Goal: Transaction & Acquisition: Purchase product/service

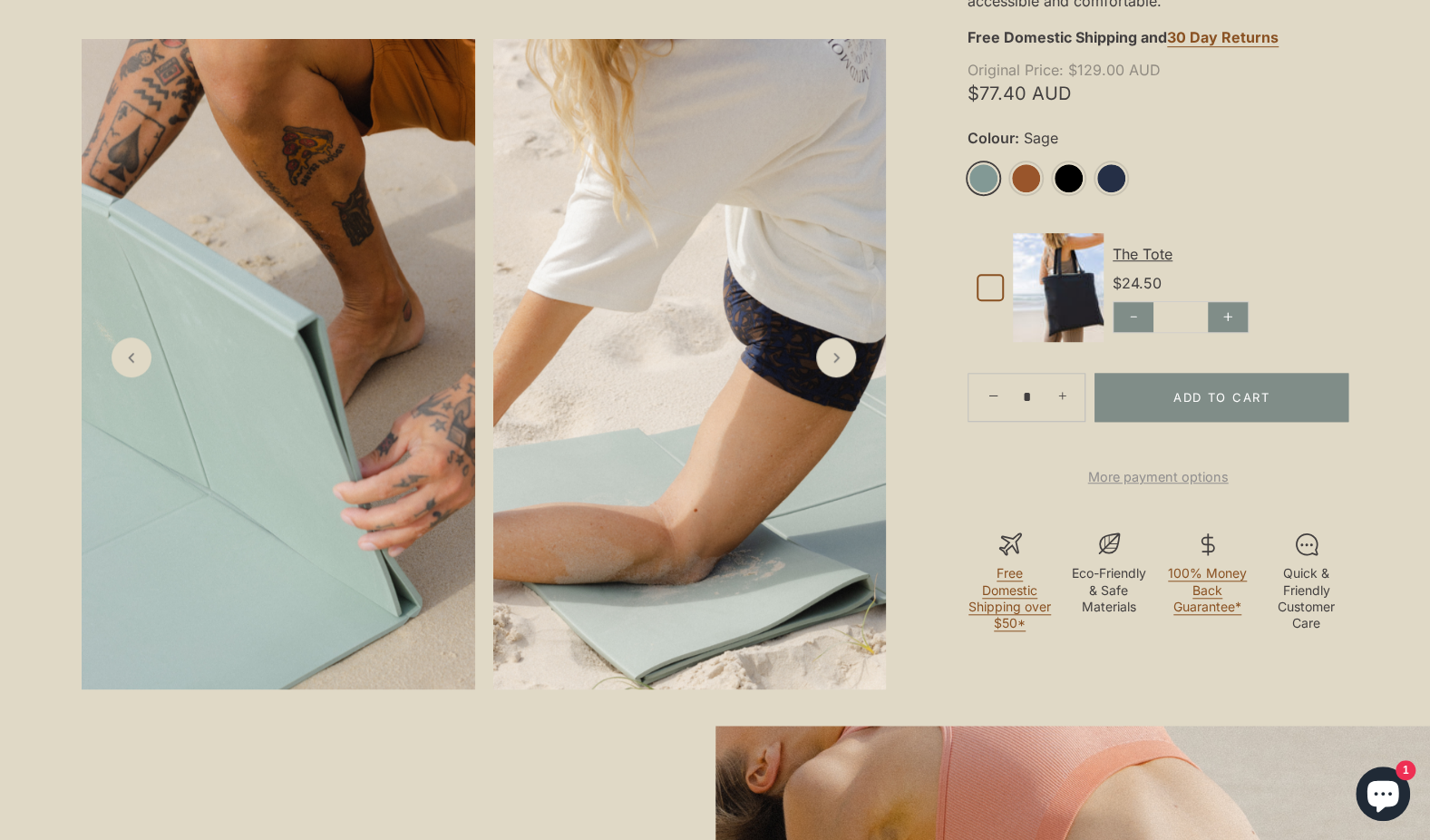
scroll to position [762, 0]
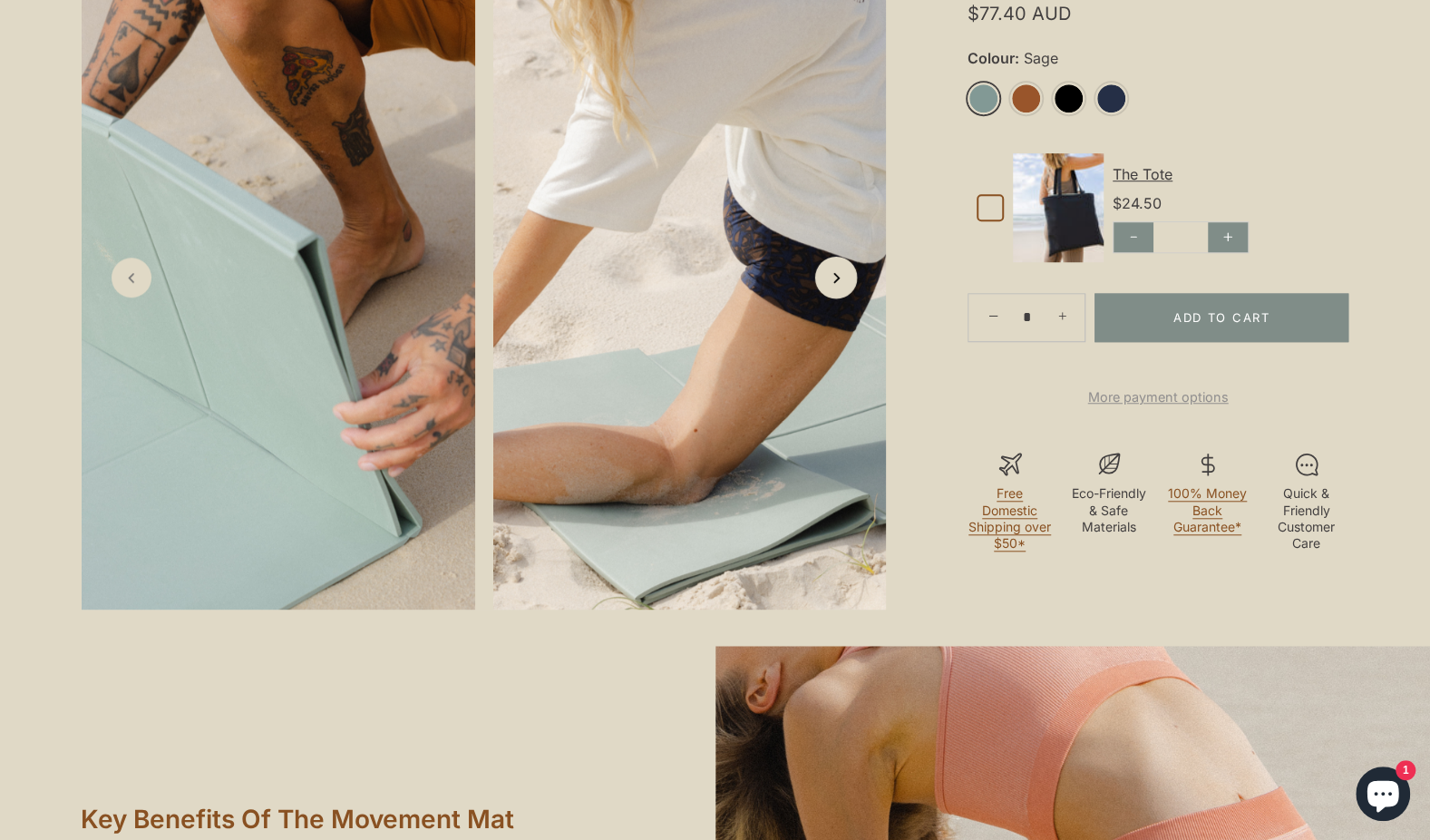
click at [831, 287] on icon "Next slide" at bounding box center [835, 276] width 19 height 19
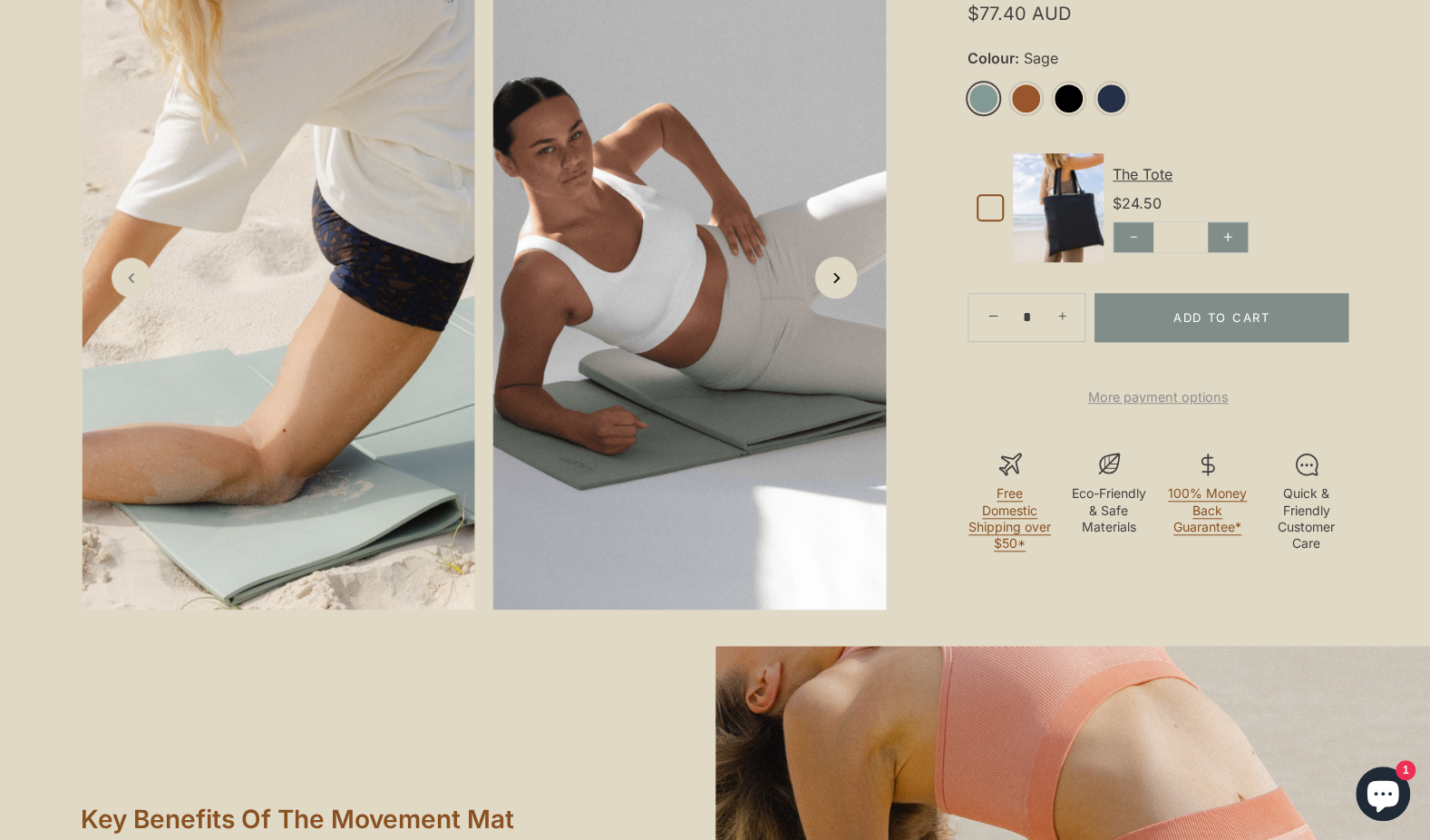
click at [847, 298] on link "Next slide" at bounding box center [836, 277] width 43 height 43
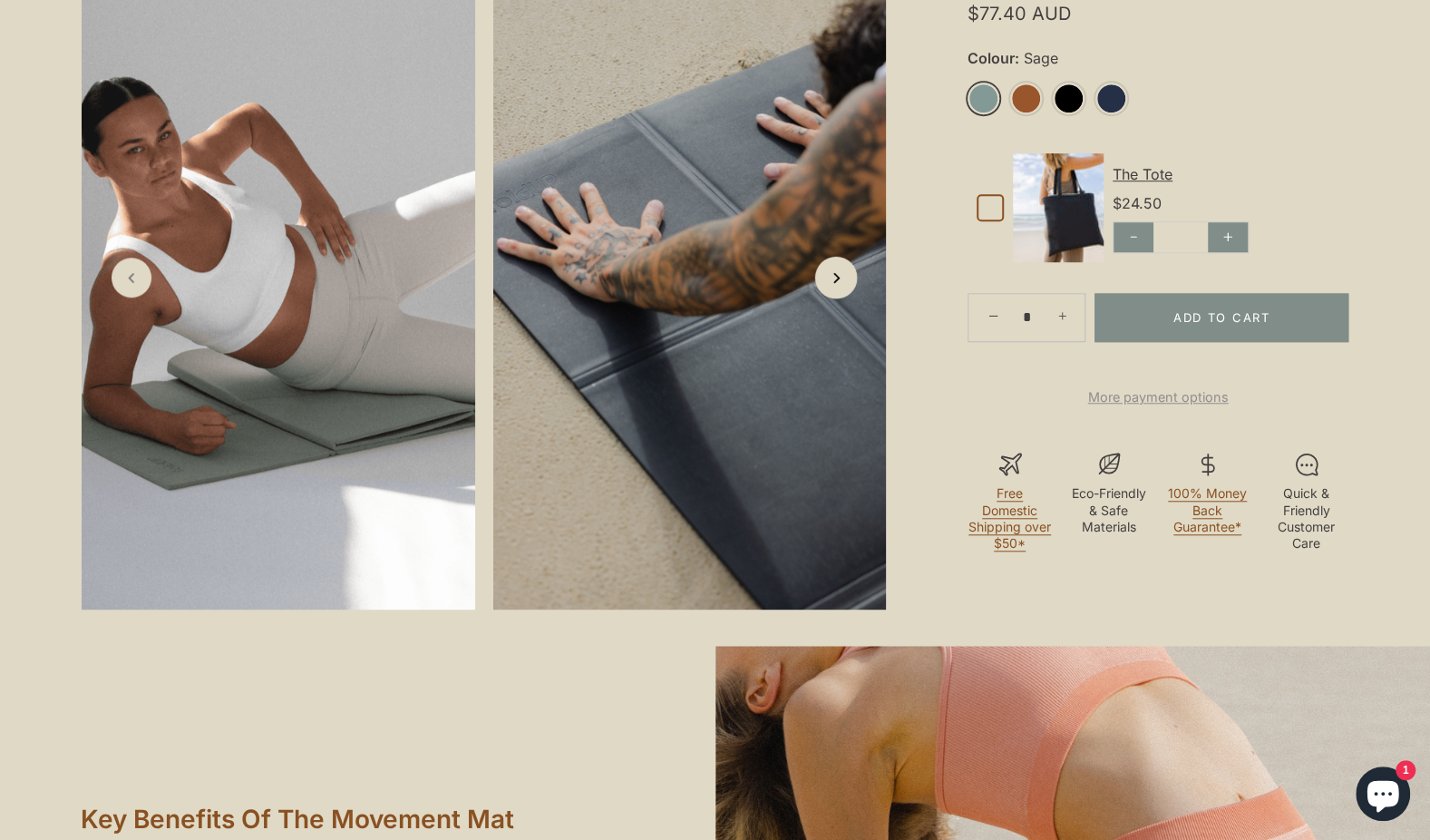
click at [847, 298] on link "Next slide" at bounding box center [836, 277] width 43 height 43
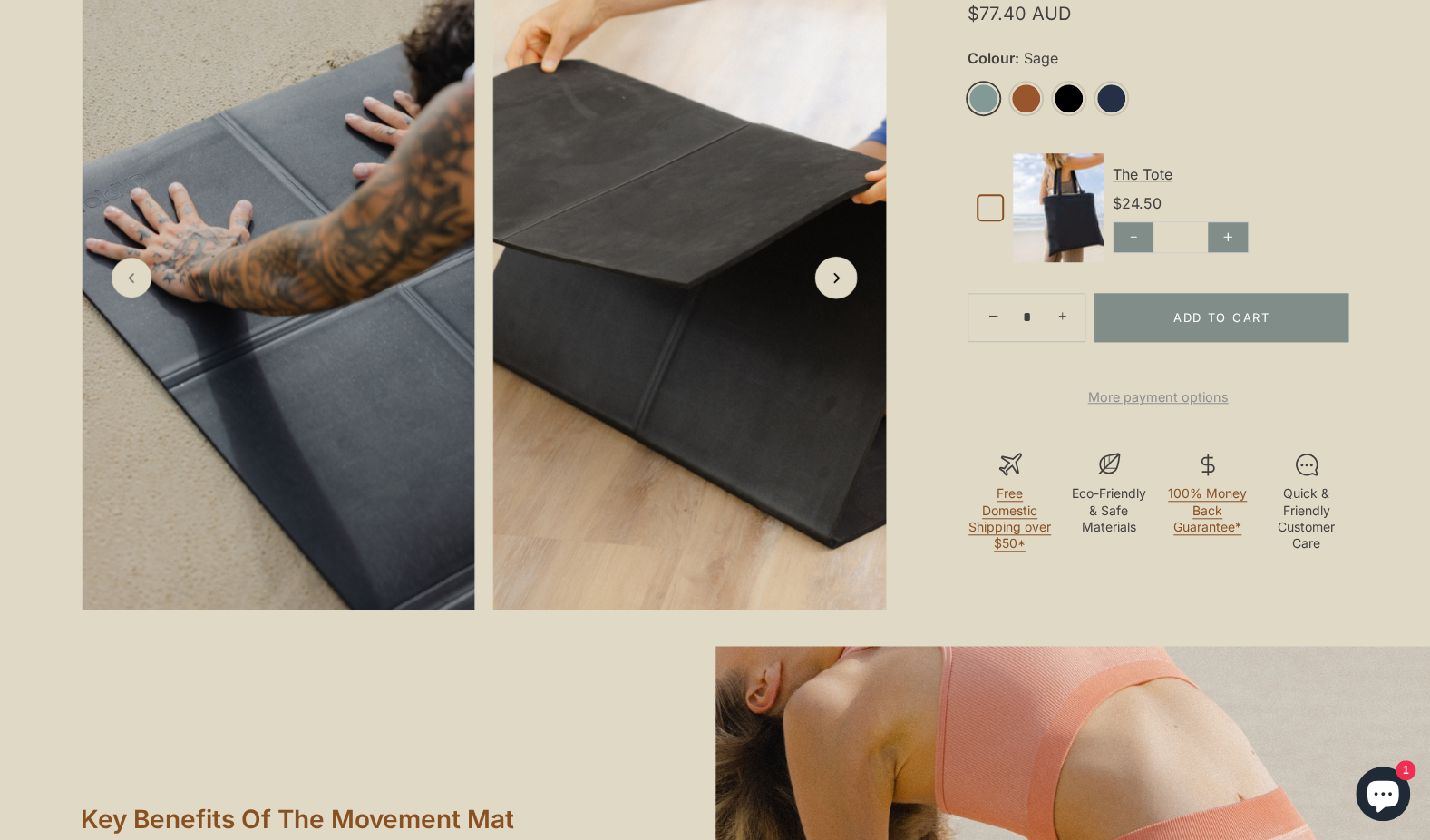
click at [847, 298] on link "Next slide" at bounding box center [836, 277] width 43 height 43
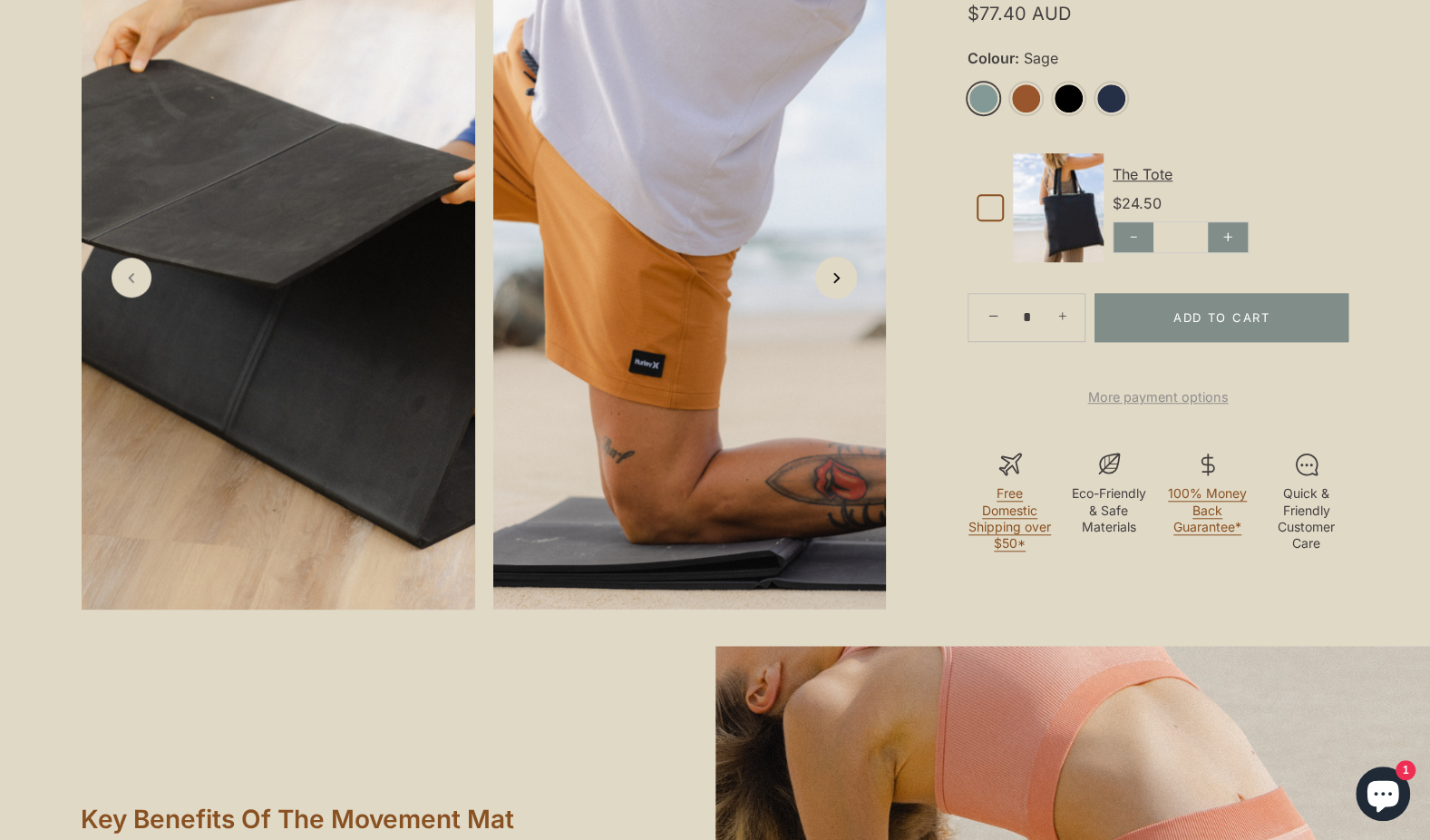
click at [847, 298] on link "Next slide" at bounding box center [836, 277] width 43 height 43
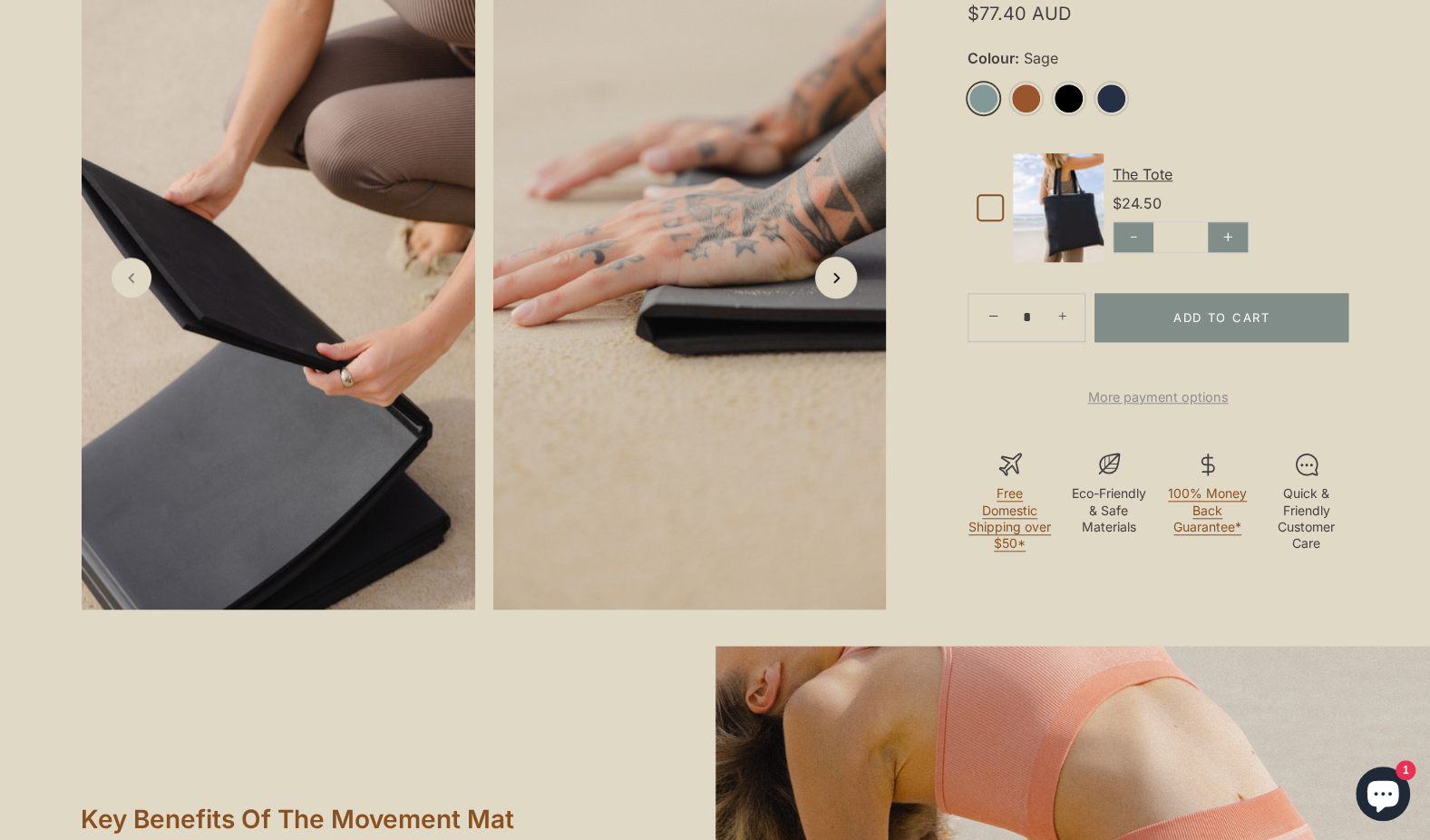
click at [841, 287] on icon "Next slide" at bounding box center [835, 276] width 19 height 19
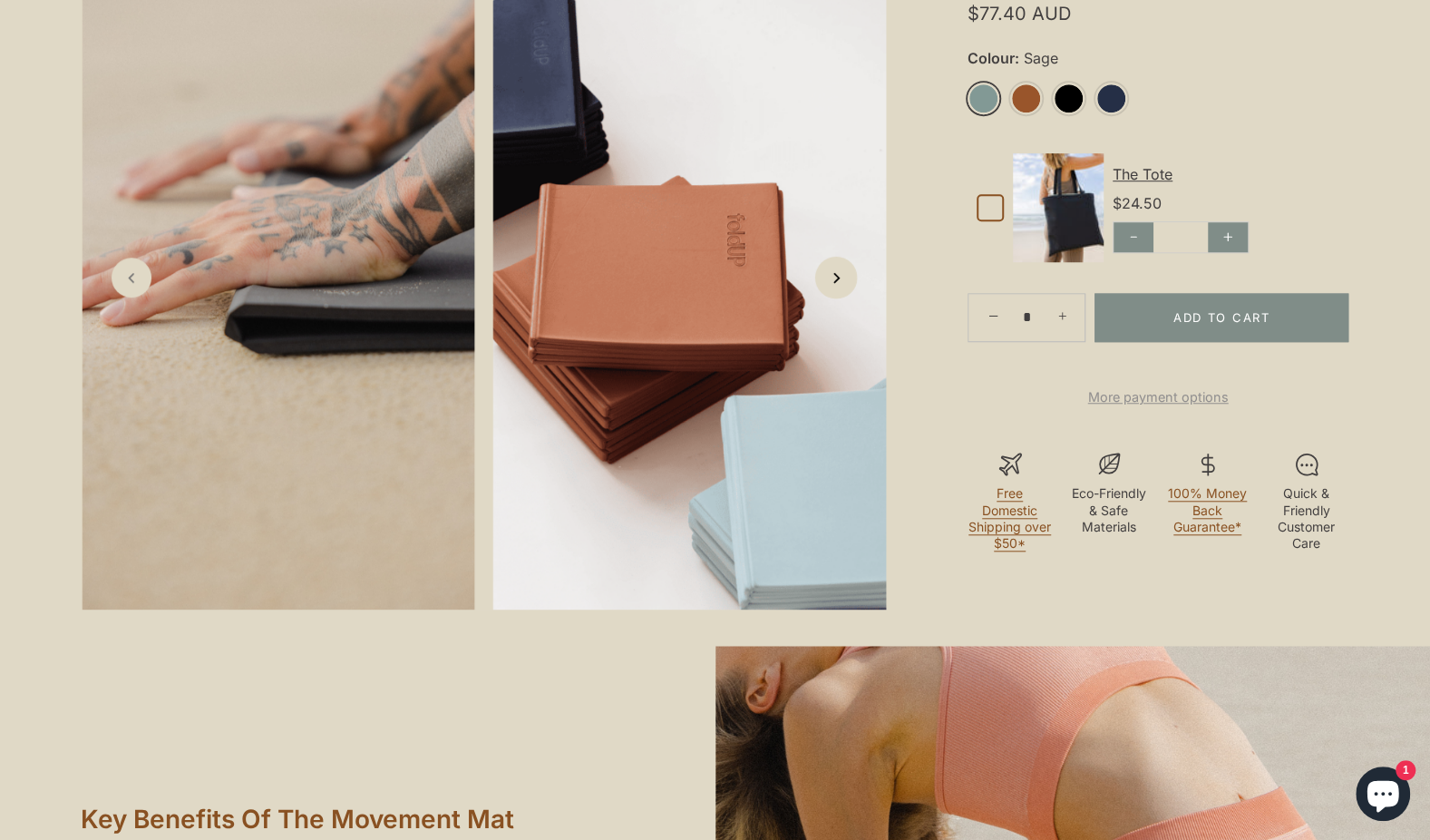
click at [832, 287] on icon "Next slide" at bounding box center [835, 276] width 19 height 19
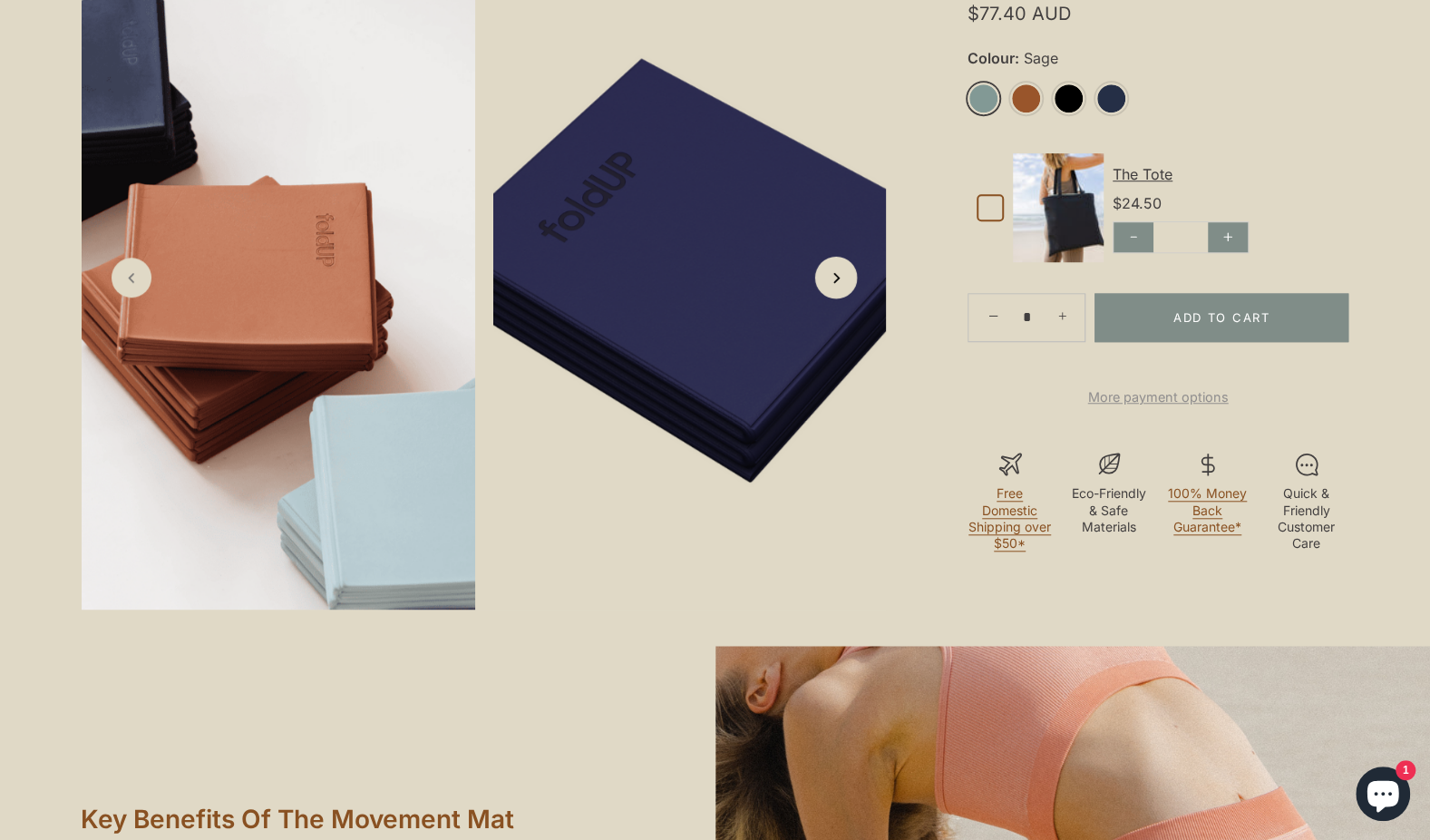
click at [832, 287] on icon "Next slide" at bounding box center [835, 276] width 19 height 19
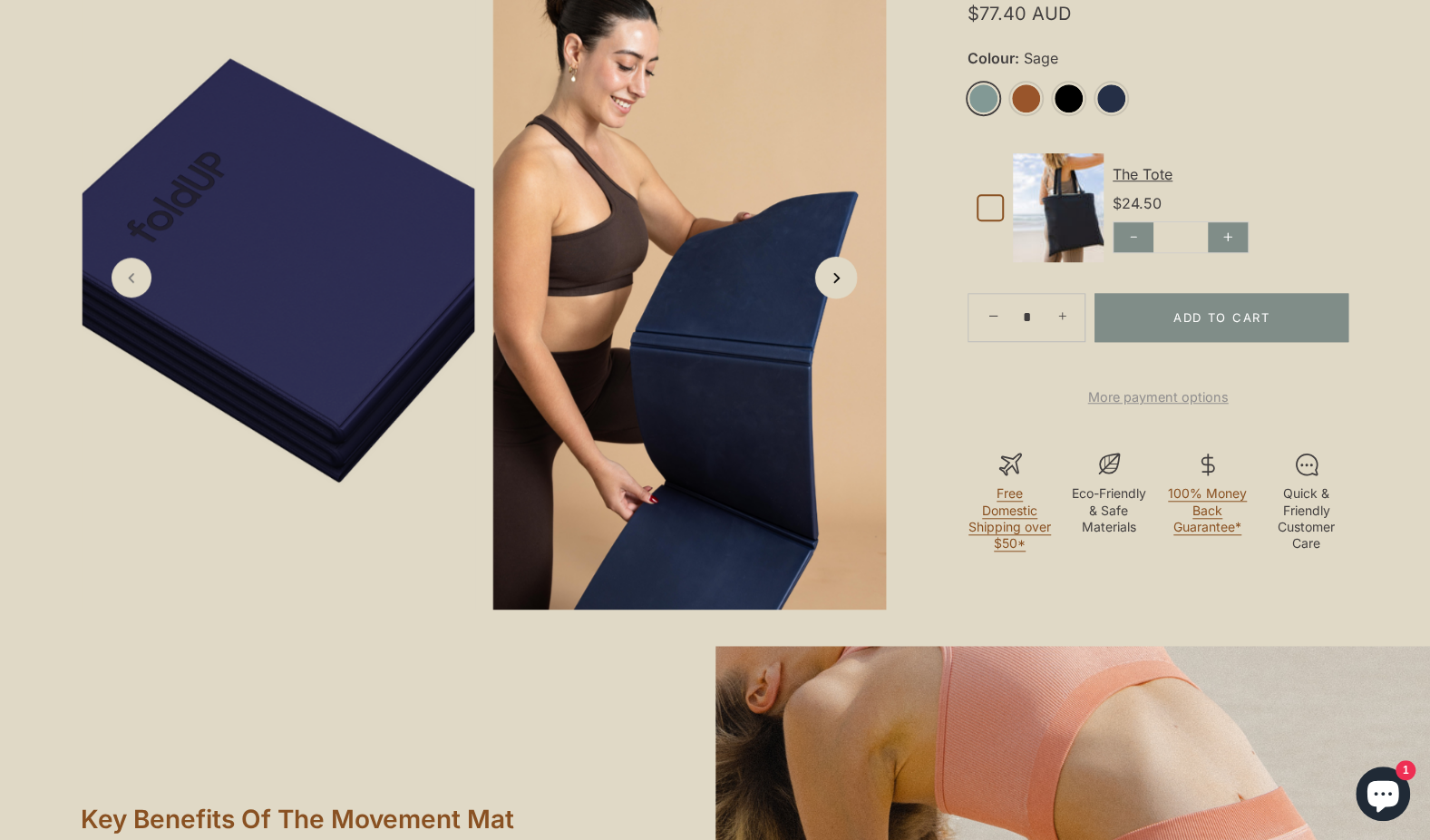
click at [841, 287] on icon "Next slide" at bounding box center [835, 276] width 19 height 19
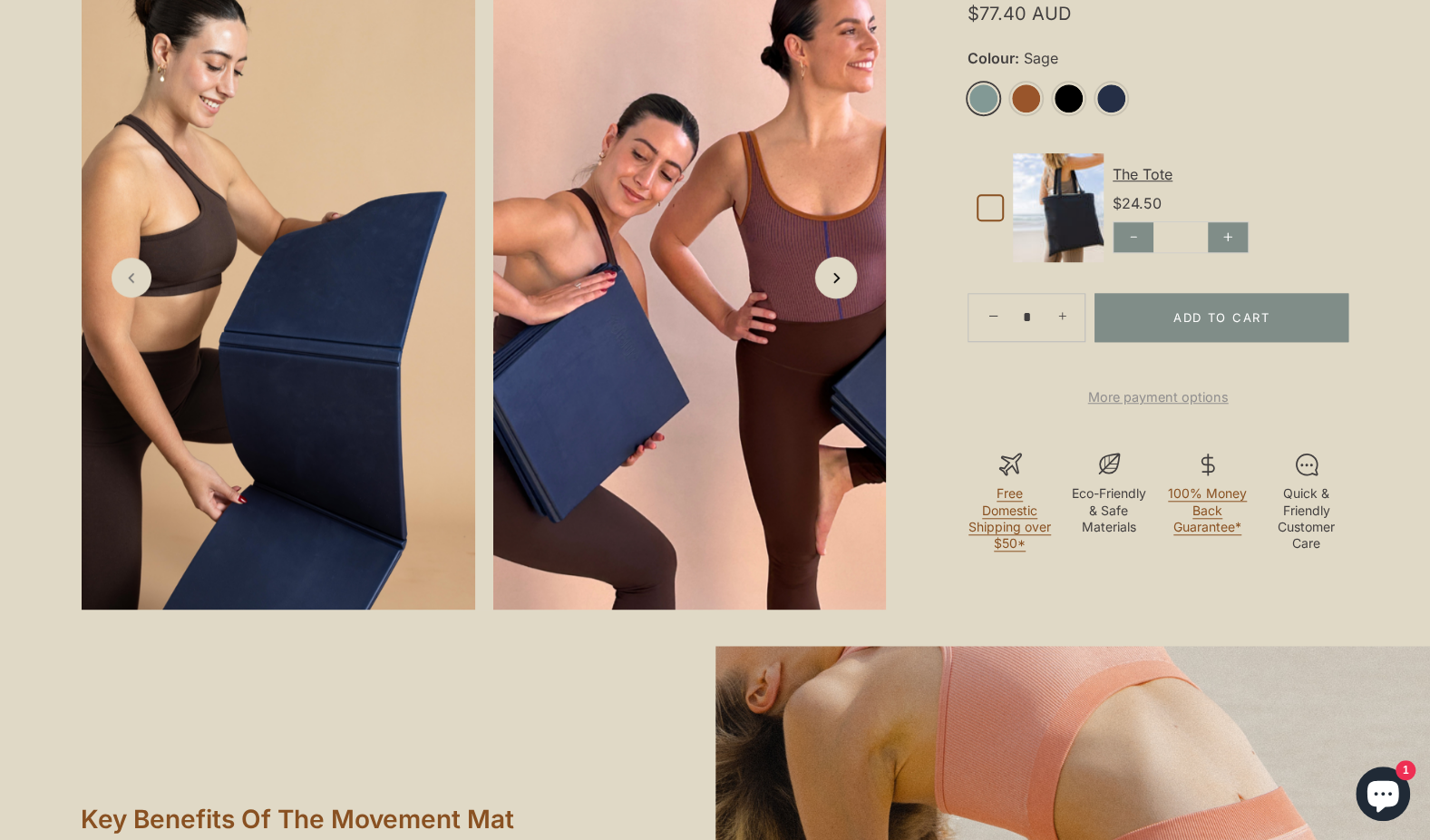
click at [841, 287] on icon "Next slide" at bounding box center [835, 276] width 19 height 19
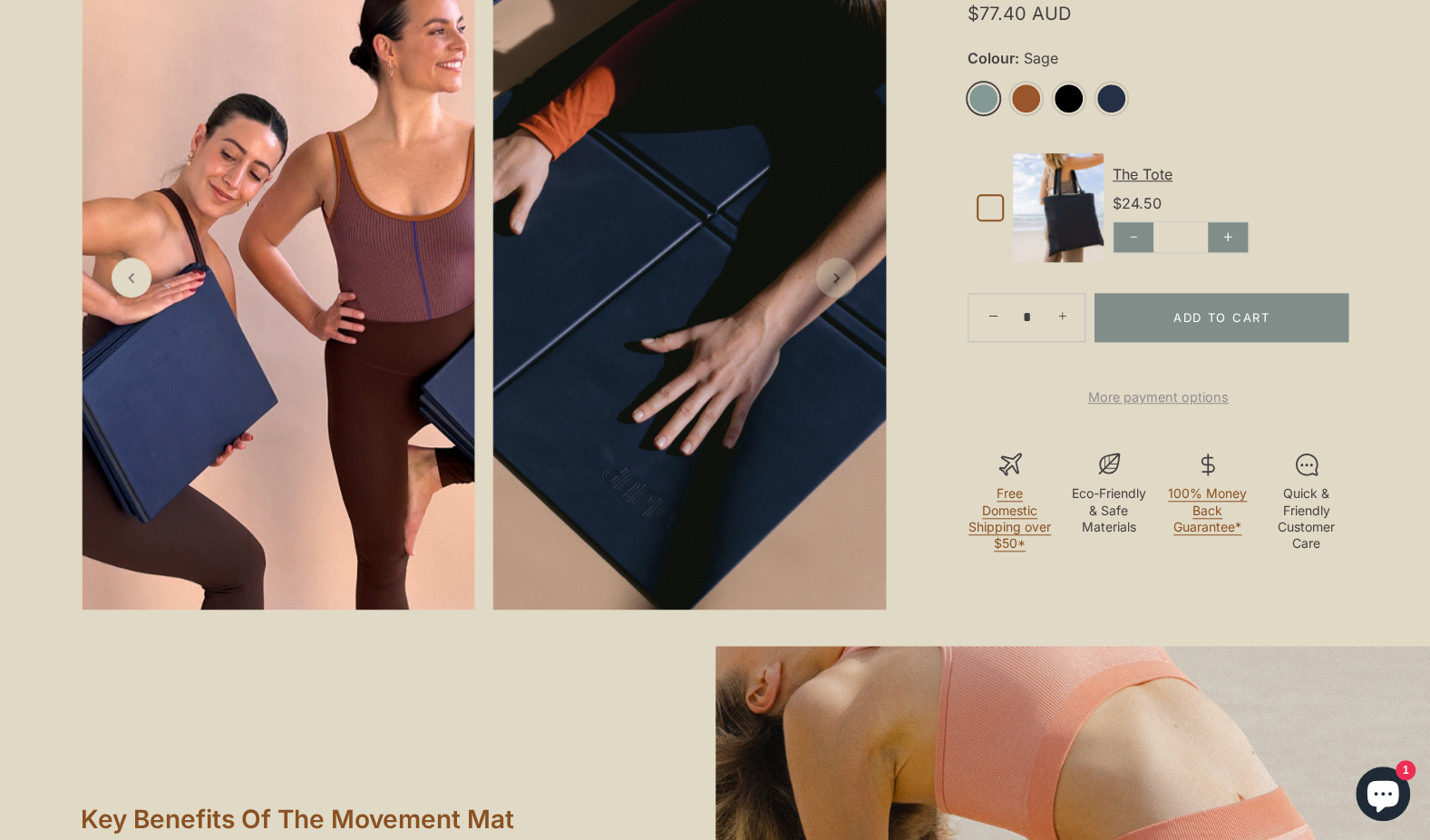
click at [841, 287] on icon "Next slide" at bounding box center [836, 277] width 18 height 18
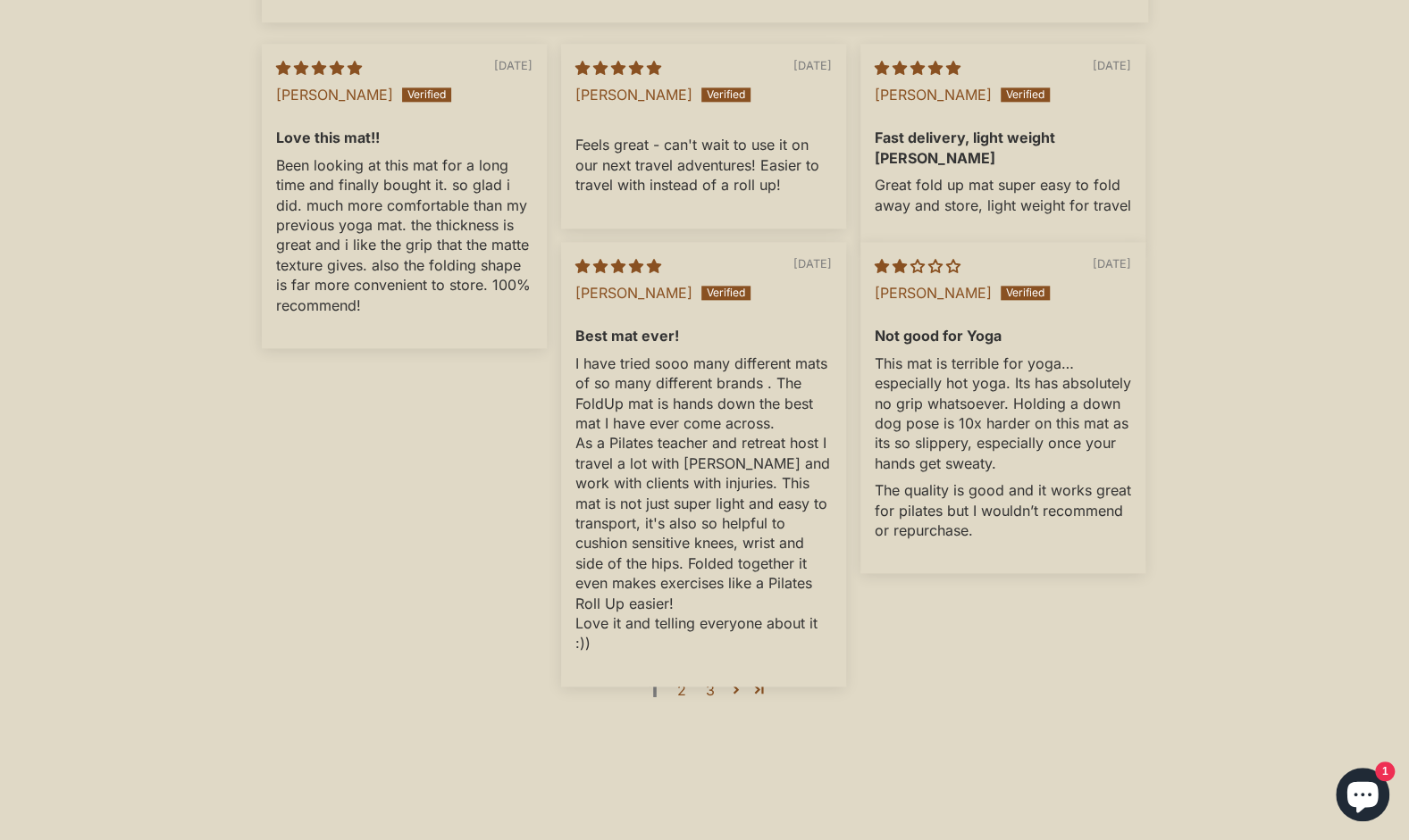
scroll to position [5606, 0]
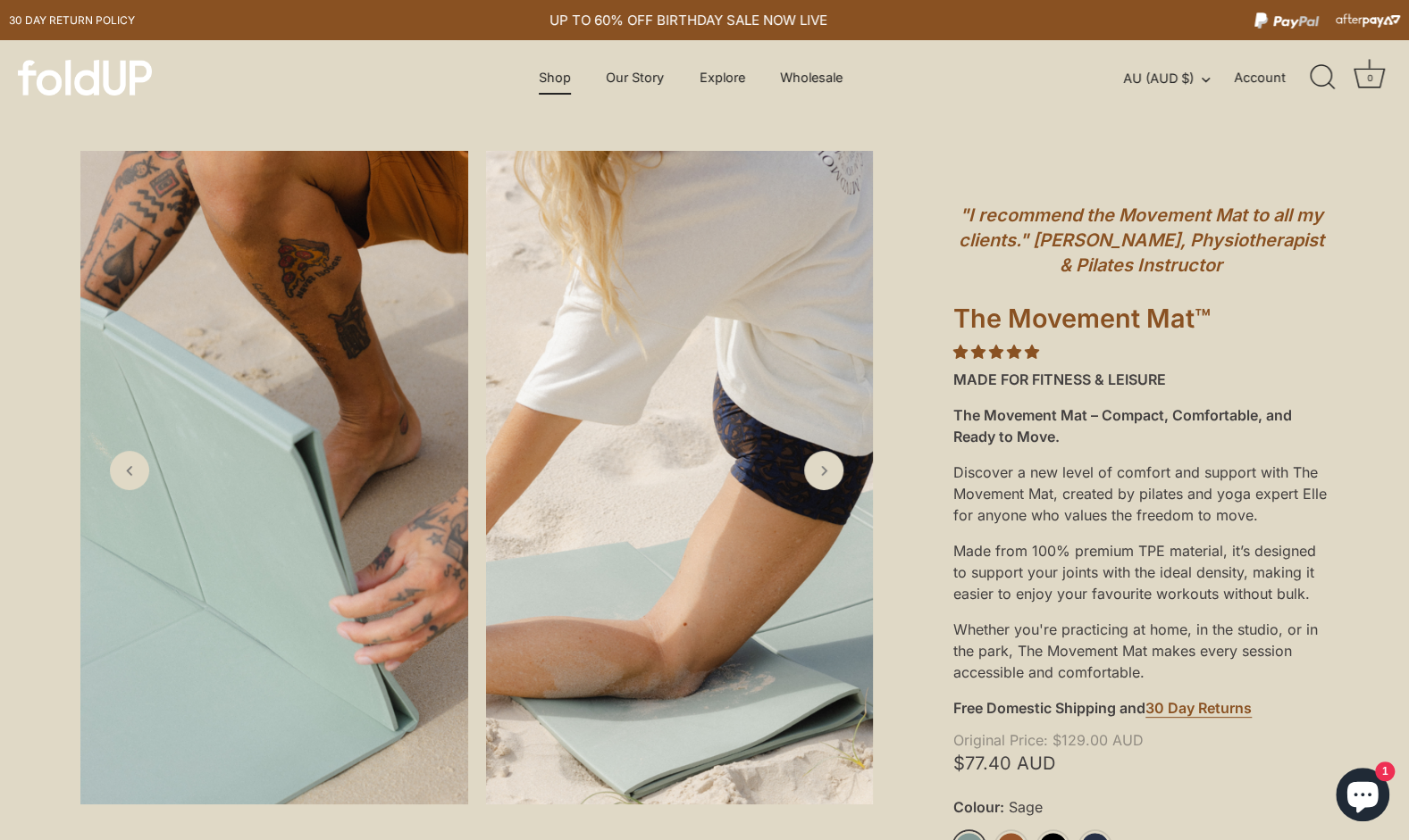
click at [560, 74] on link "Shop" at bounding box center [555, 78] width 63 height 33
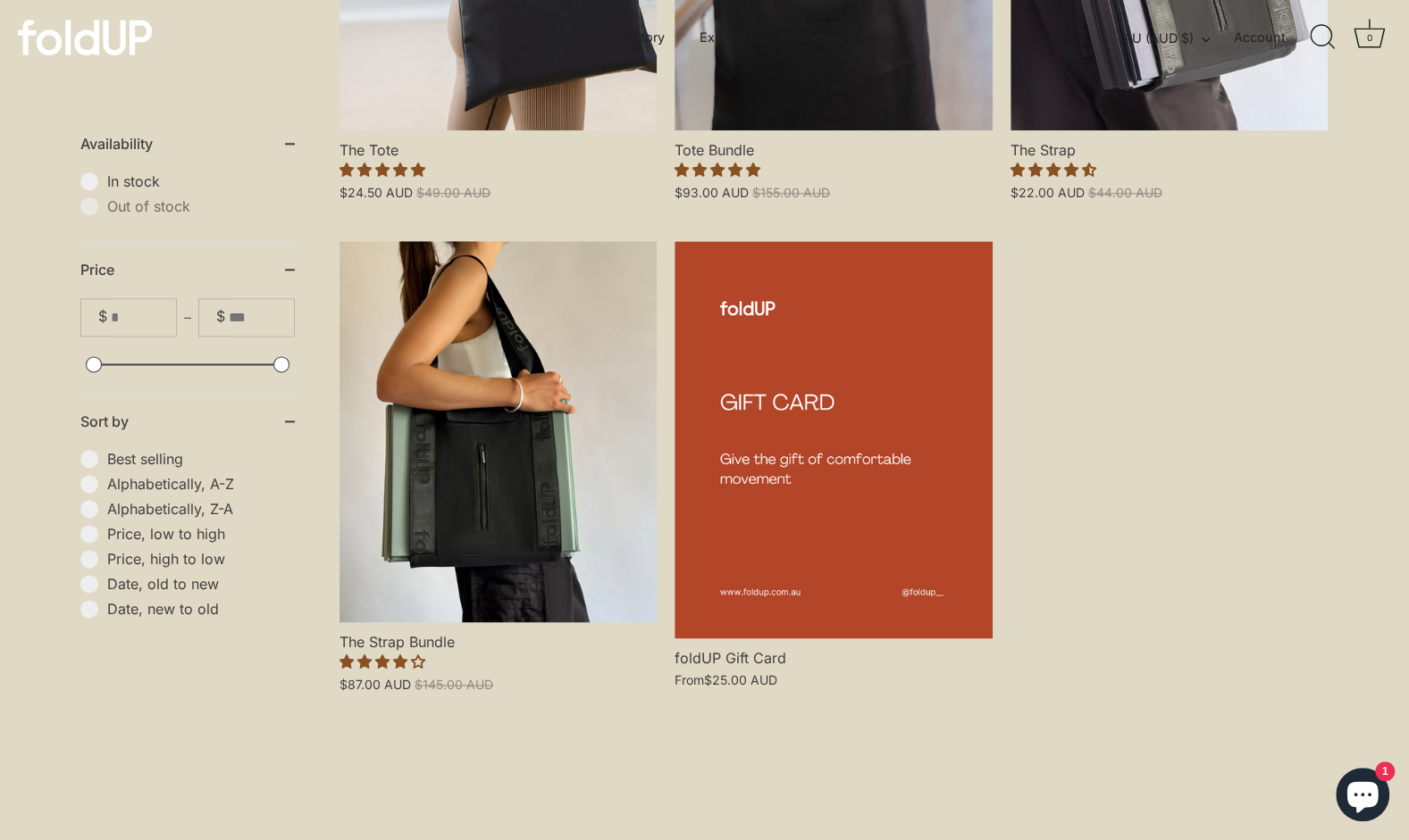
scroll to position [464, 0]
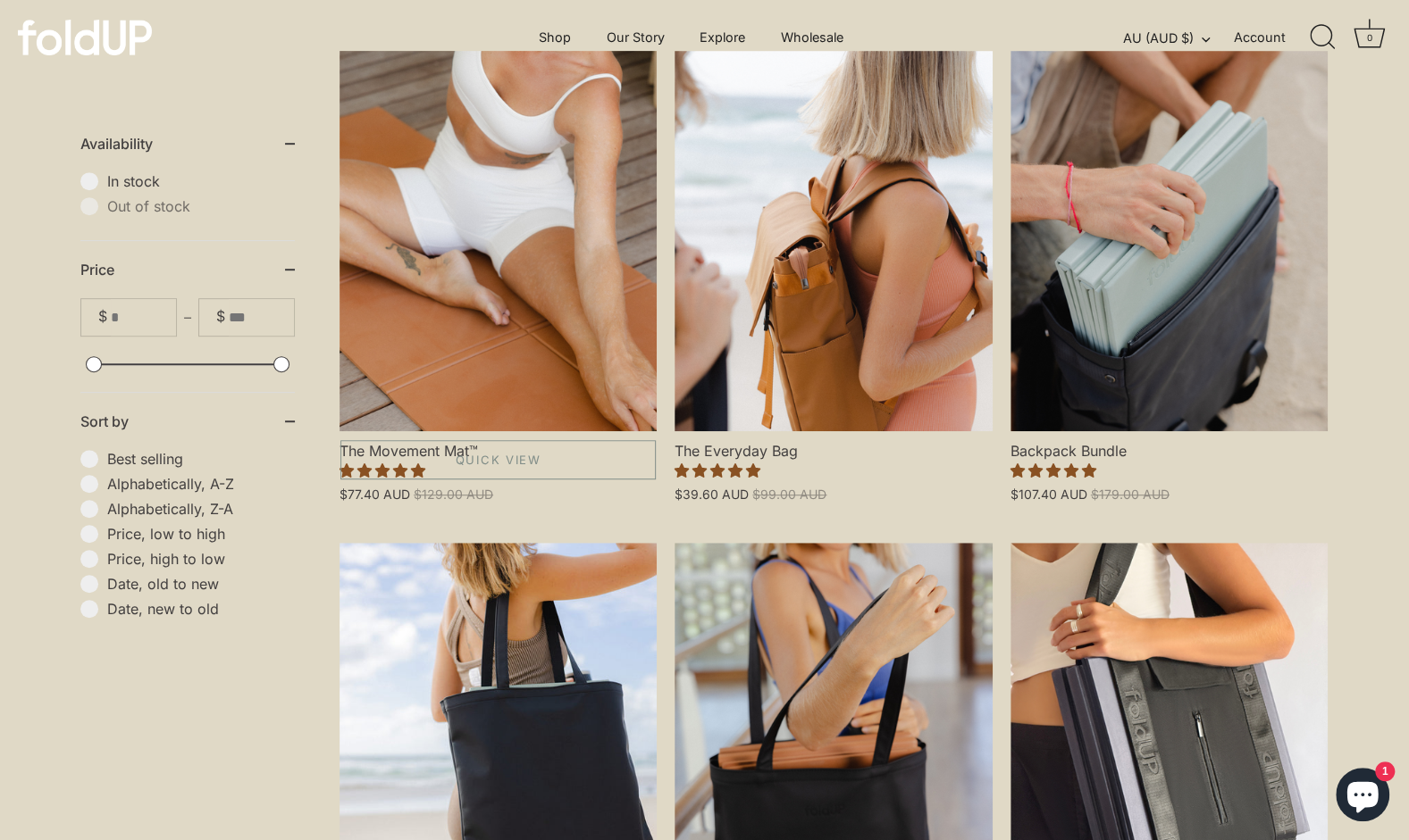
click at [417, 369] on link "The Movement Mat™" at bounding box center [499, 241] width 317 height 380
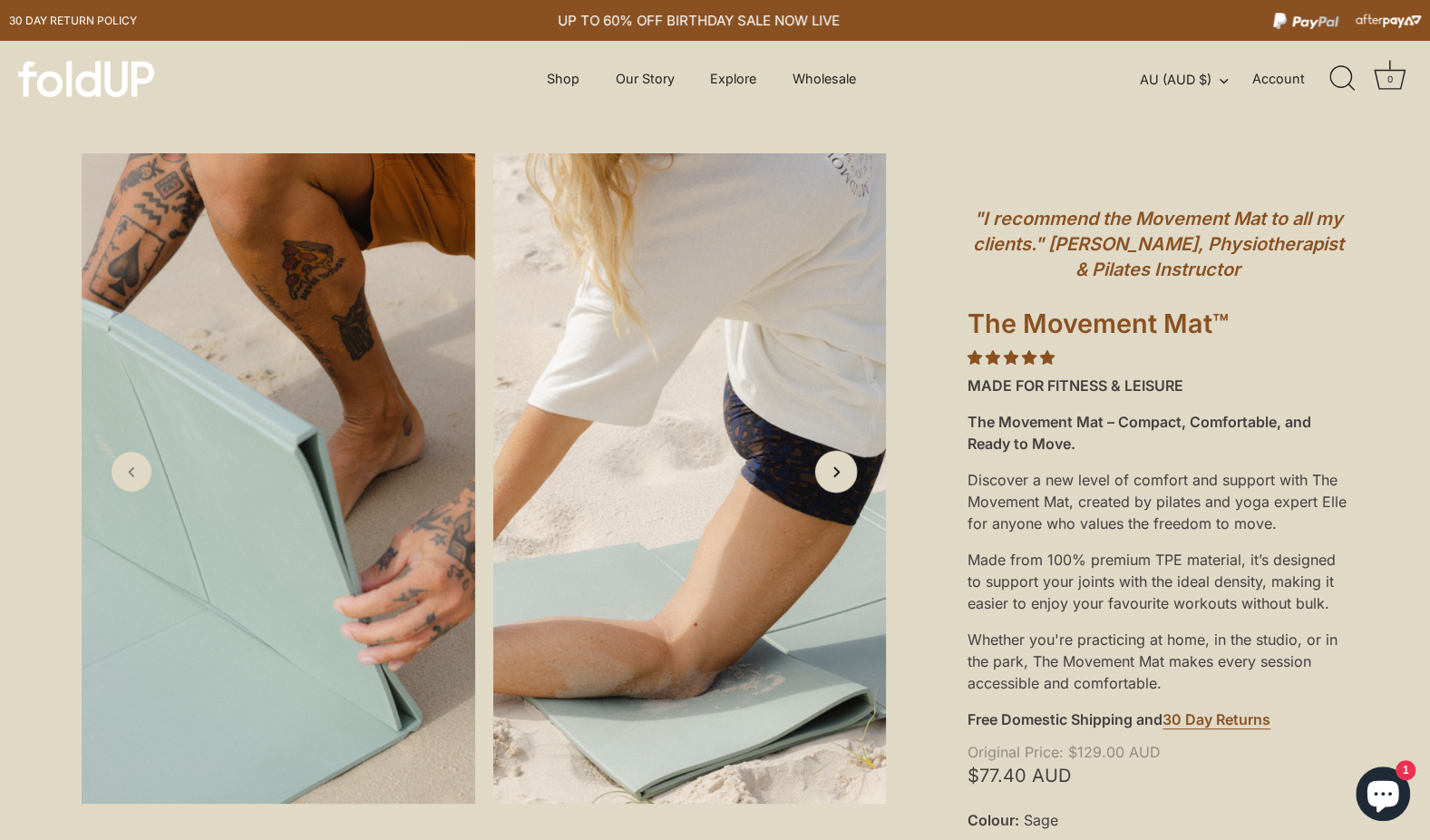
click at [833, 492] on link "Next slide" at bounding box center [836, 471] width 43 height 43
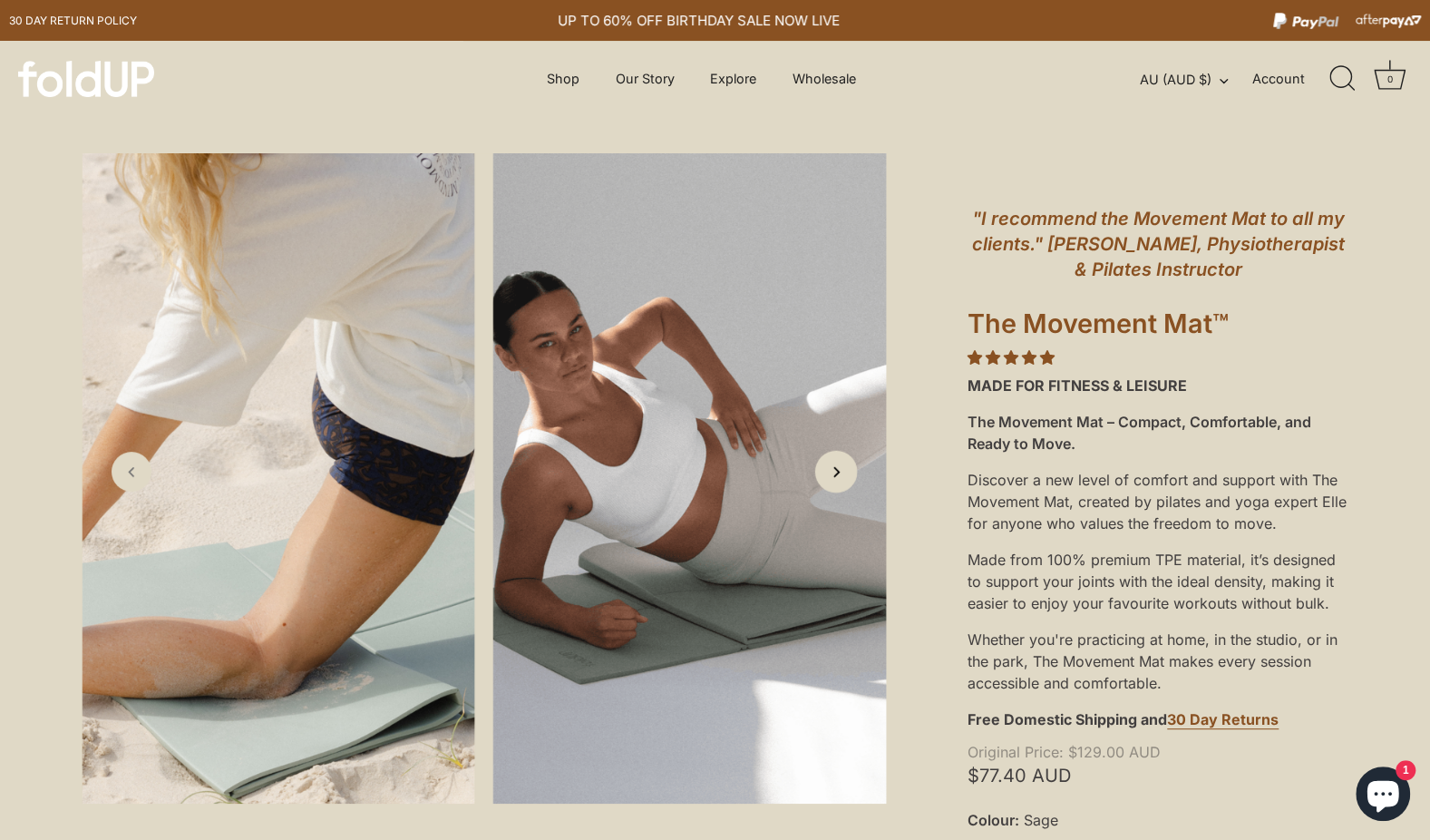
click at [833, 492] on link "Next slide" at bounding box center [836, 471] width 43 height 43
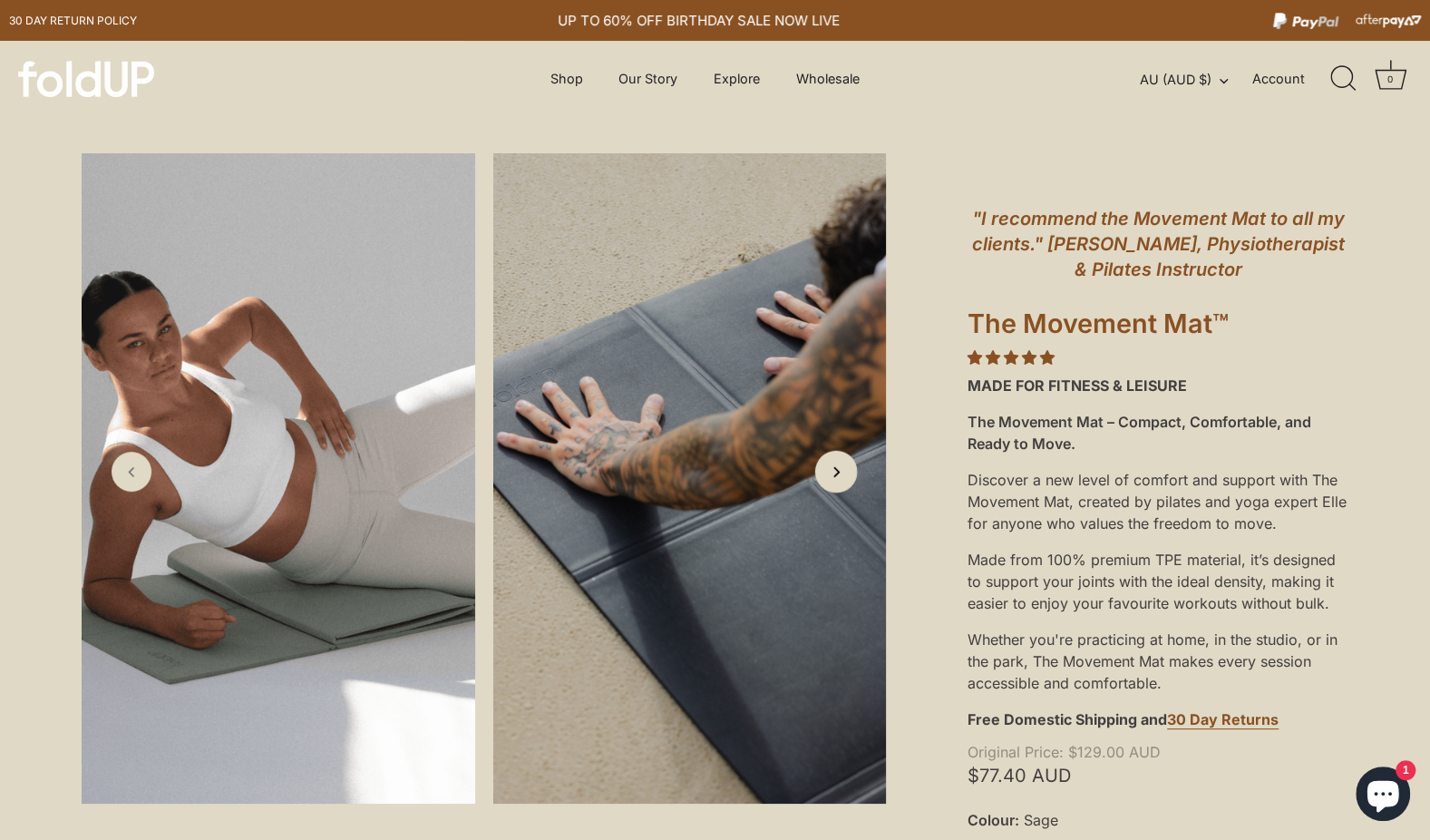
click at [836, 481] on icon "Next slide" at bounding box center [835, 471] width 19 height 19
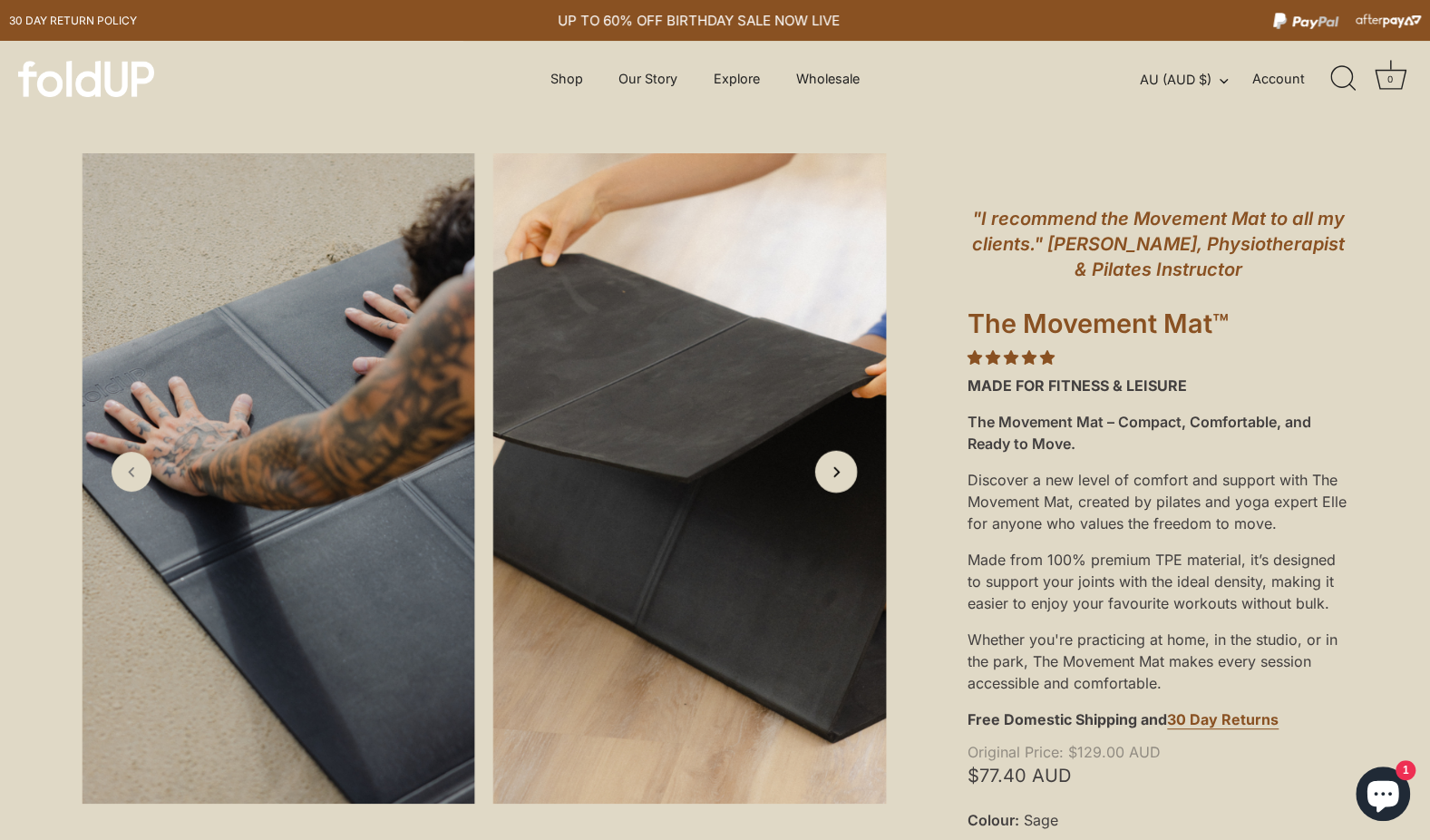
click at [836, 481] on icon "Next slide" at bounding box center [835, 471] width 19 height 19
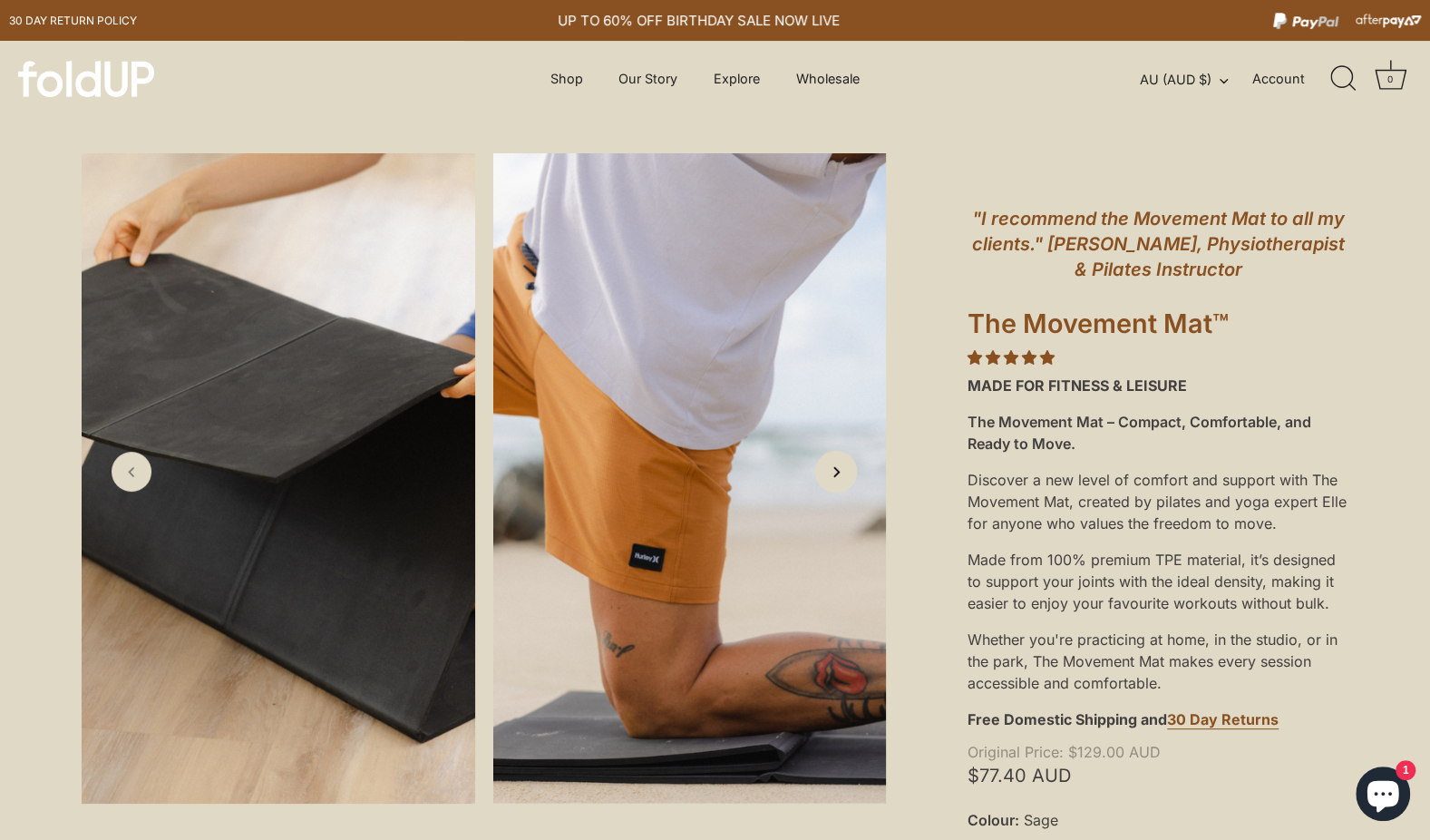
click at [836, 481] on icon "Next slide" at bounding box center [835, 471] width 19 height 19
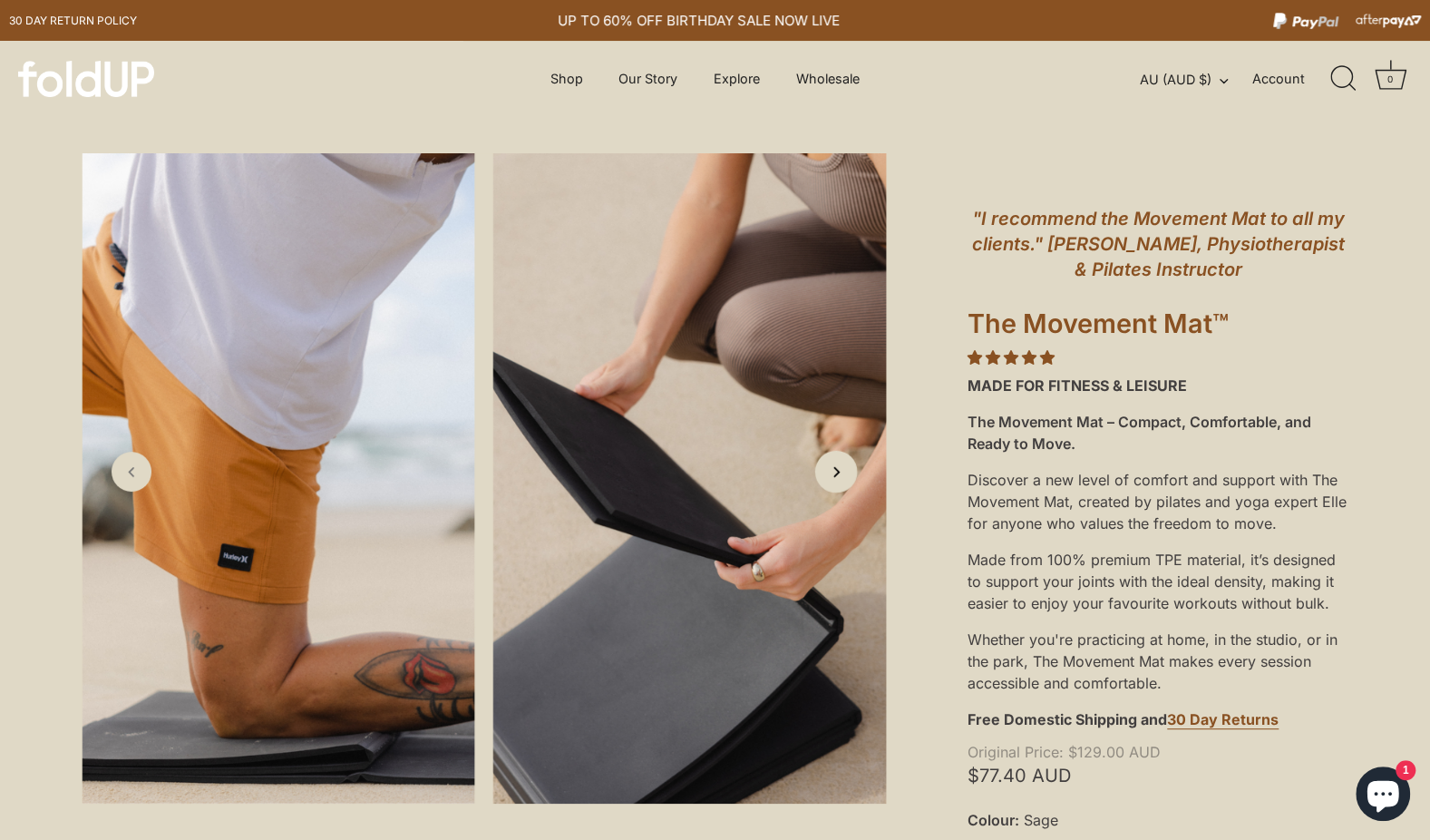
click at [836, 481] on icon "Next slide" at bounding box center [835, 471] width 19 height 19
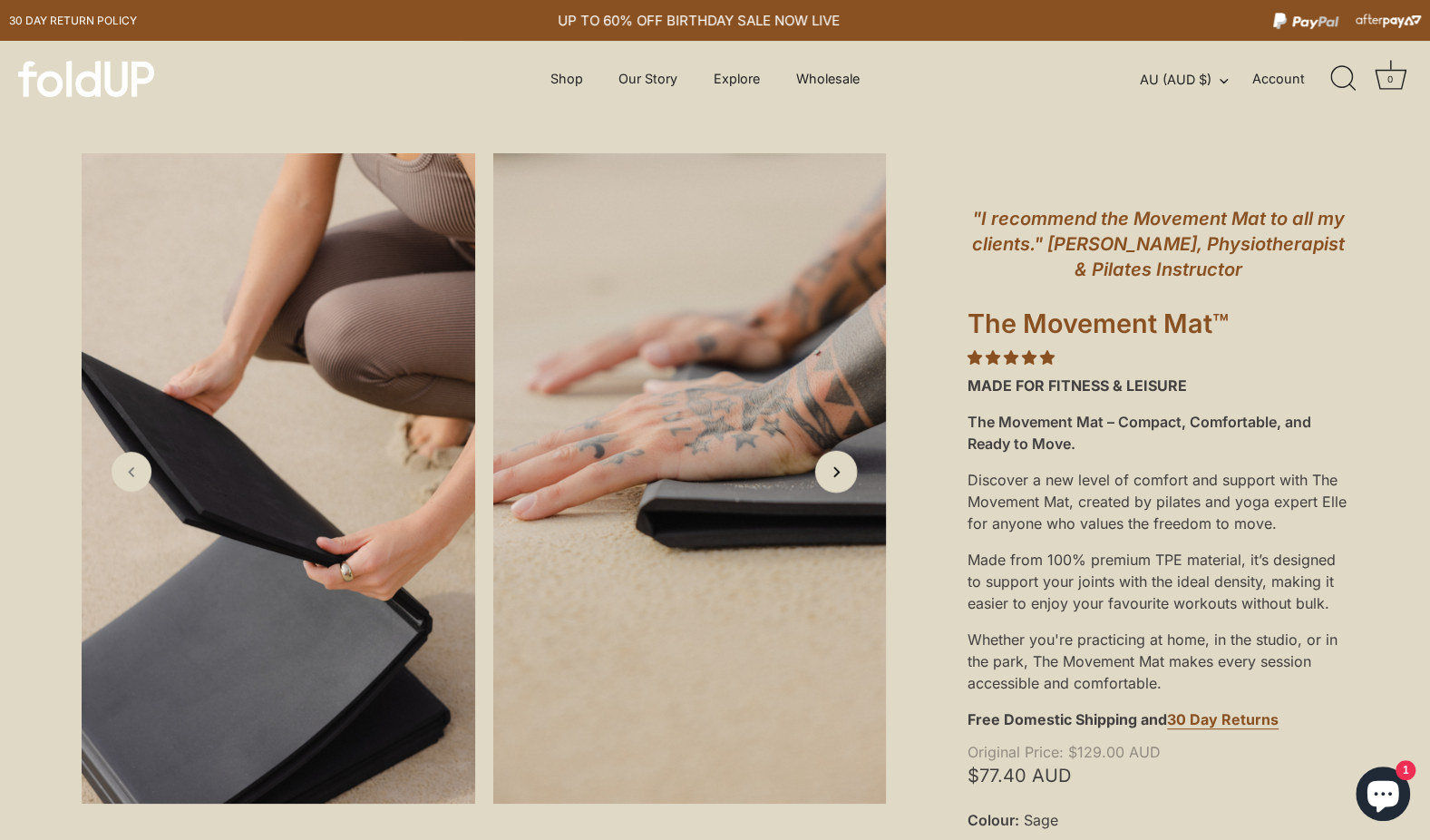
click at [836, 481] on icon "Next slide" at bounding box center [835, 471] width 19 height 19
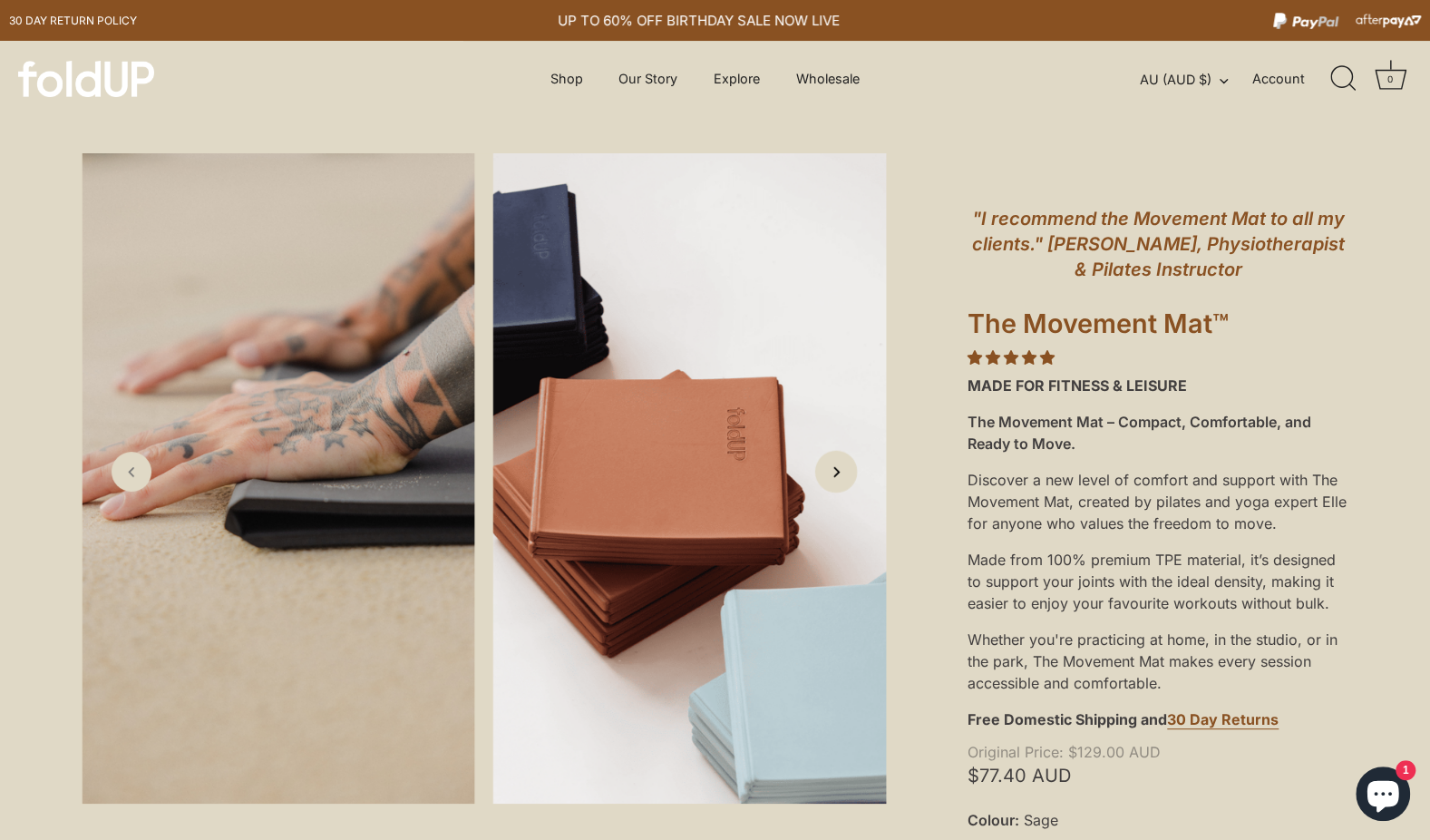
click at [836, 481] on icon "Next slide" at bounding box center [835, 471] width 19 height 19
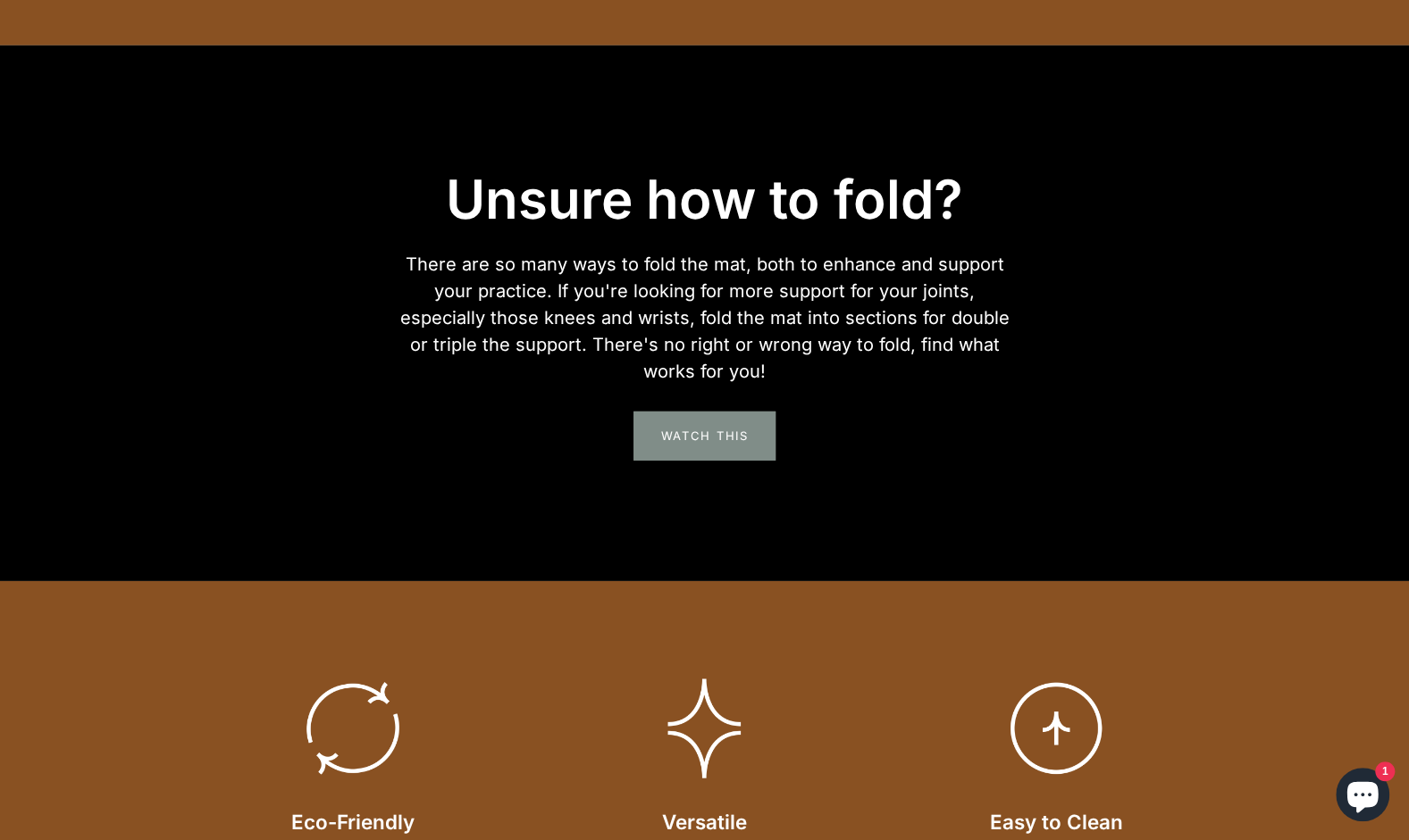
scroll to position [3122, 0]
